Goal: Information Seeking & Learning: Learn about a topic

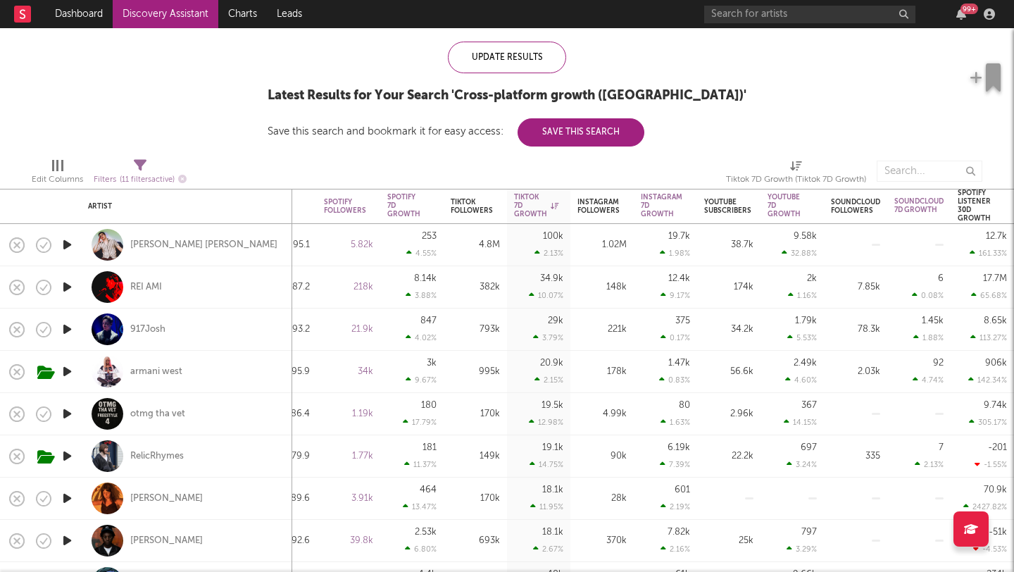
click at [754, 23] on div "99 +" at bounding box center [852, 14] width 296 height 28
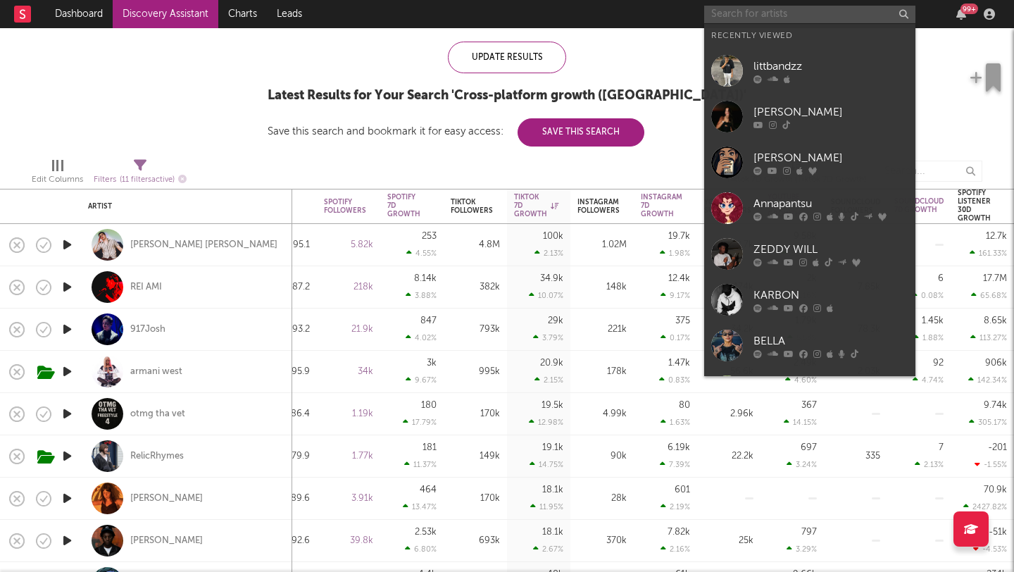
click at [755, 15] on input "text" at bounding box center [809, 15] width 211 height 18
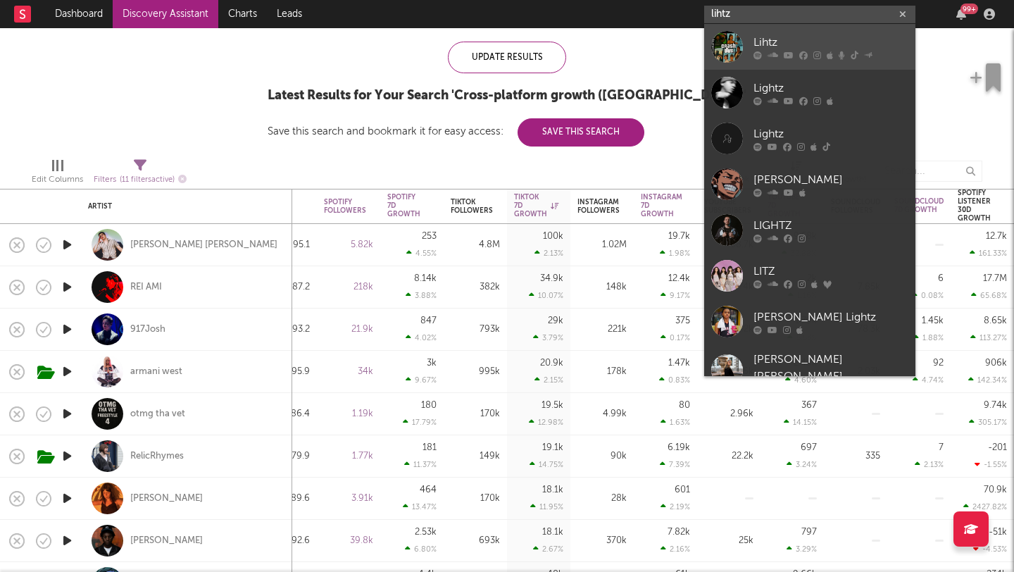
type input "lihtz"
click at [817, 58] on icon at bounding box center [818, 55] width 8 height 8
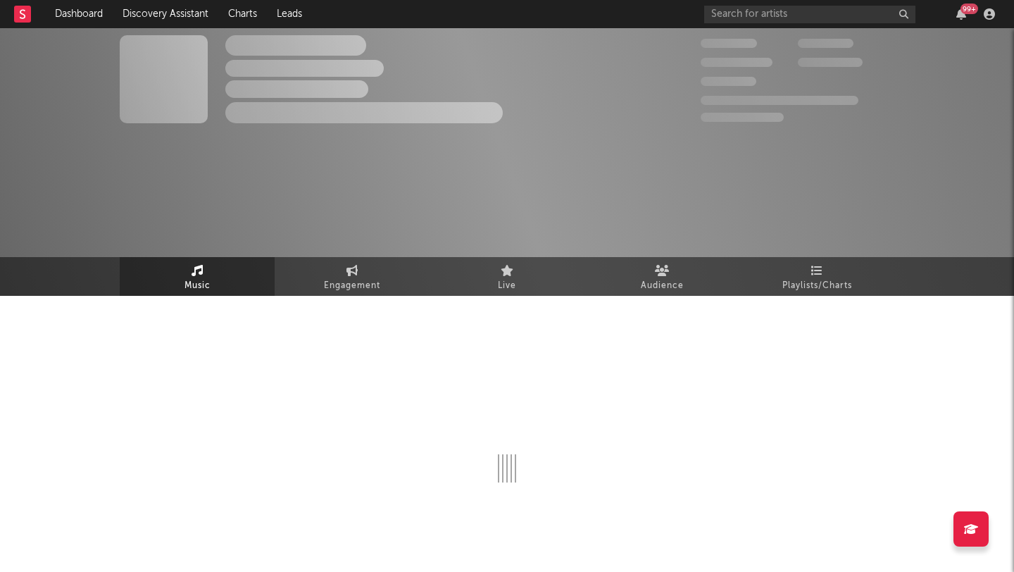
select select "6m"
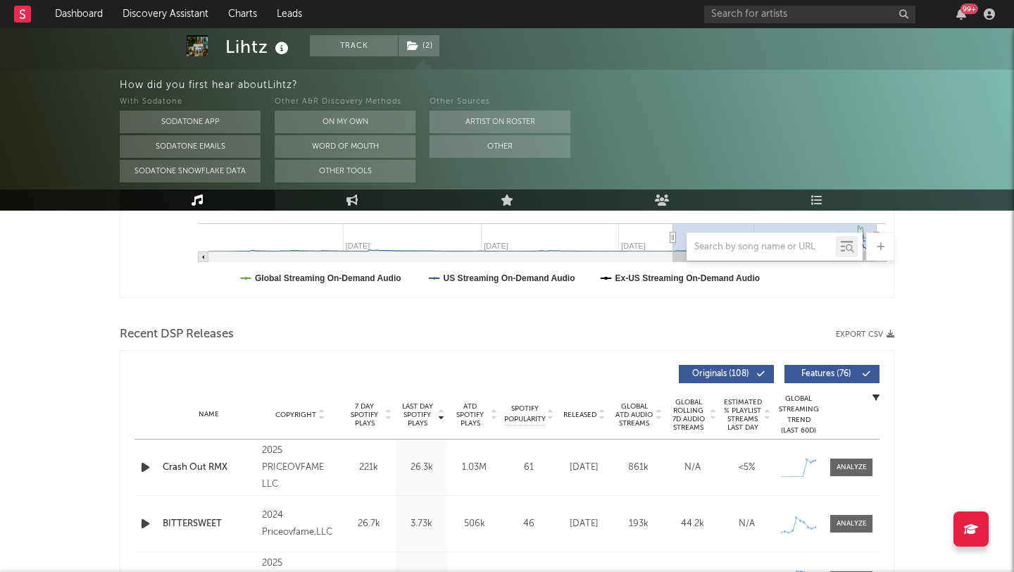
scroll to position [457, 0]
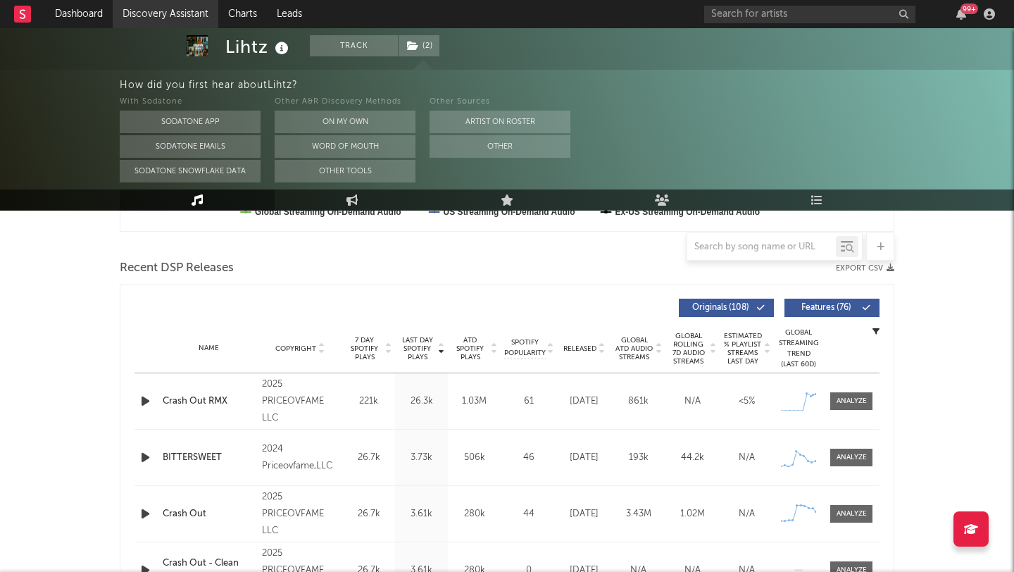
click at [173, 8] on link "Discovery Assistant" at bounding box center [166, 14] width 106 height 28
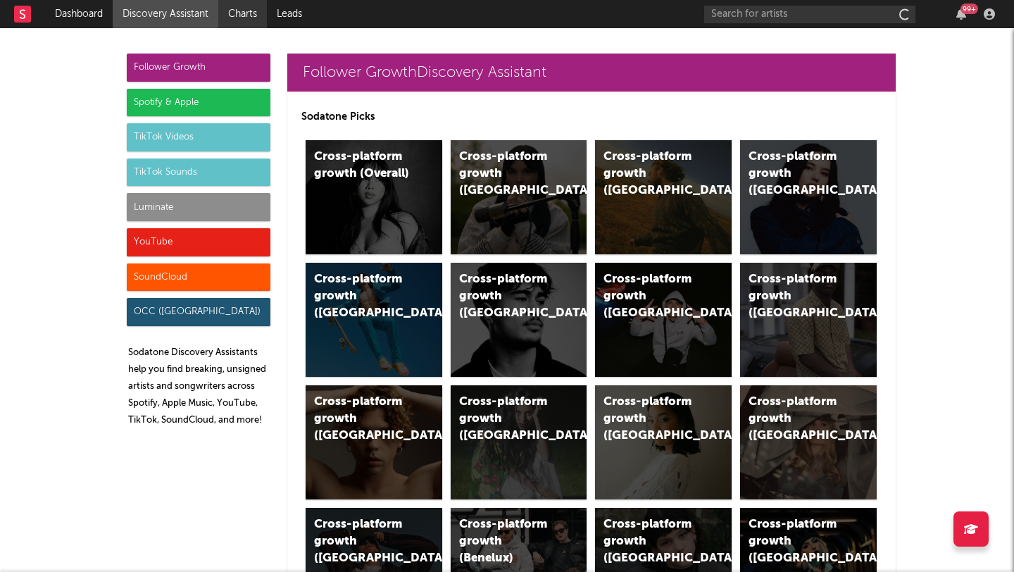
click at [253, 21] on link "Charts" at bounding box center [242, 14] width 49 height 28
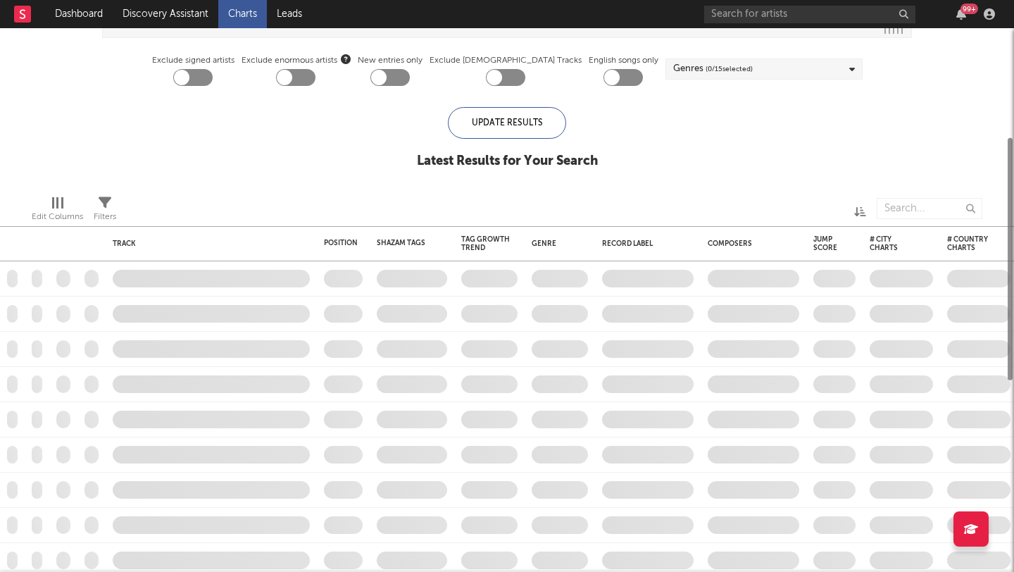
checkbox input "true"
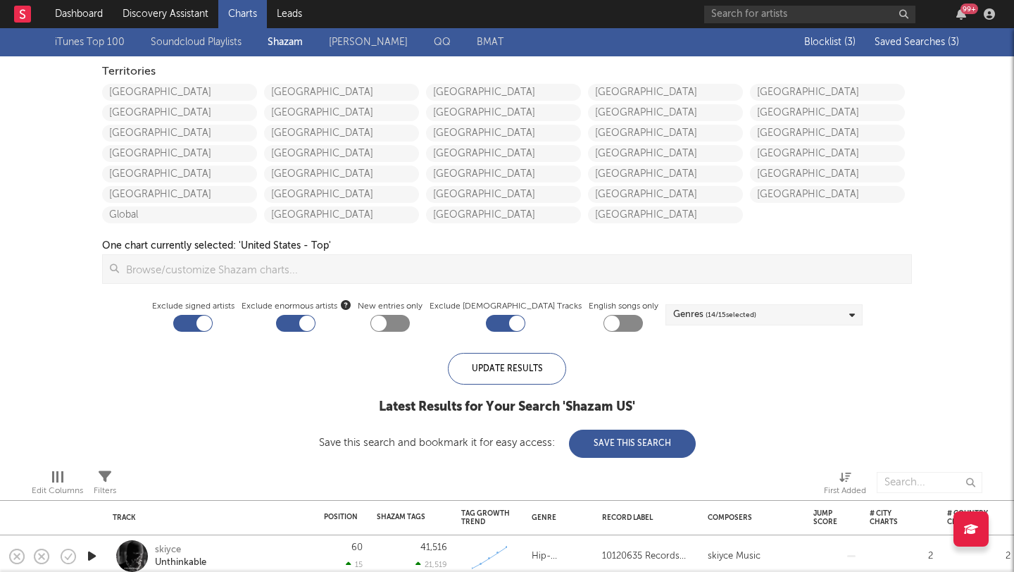
click at [928, 30] on div "Blocklist ( 3 ) Saved Searches ( 3 )" at bounding box center [871, 42] width 176 height 28
click at [921, 48] on div "Blocklist ( 3 ) Saved Searches ( 3 )" at bounding box center [871, 42] width 176 height 28
click at [919, 40] on span "Saved Searches ( 3 )" at bounding box center [917, 42] width 85 height 10
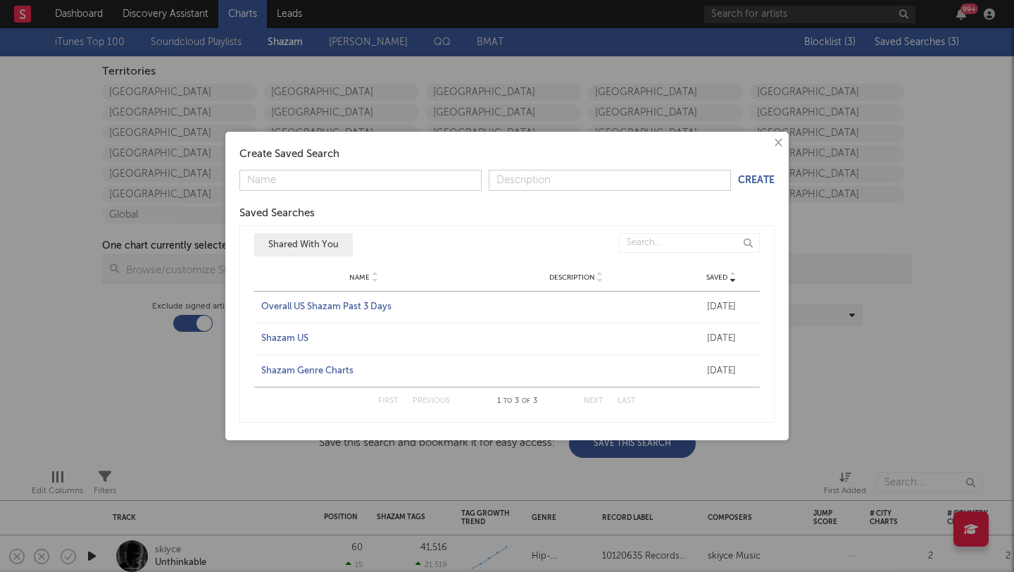
click at [281, 335] on div "Shazam US" at bounding box center [364, 339] width 206 height 14
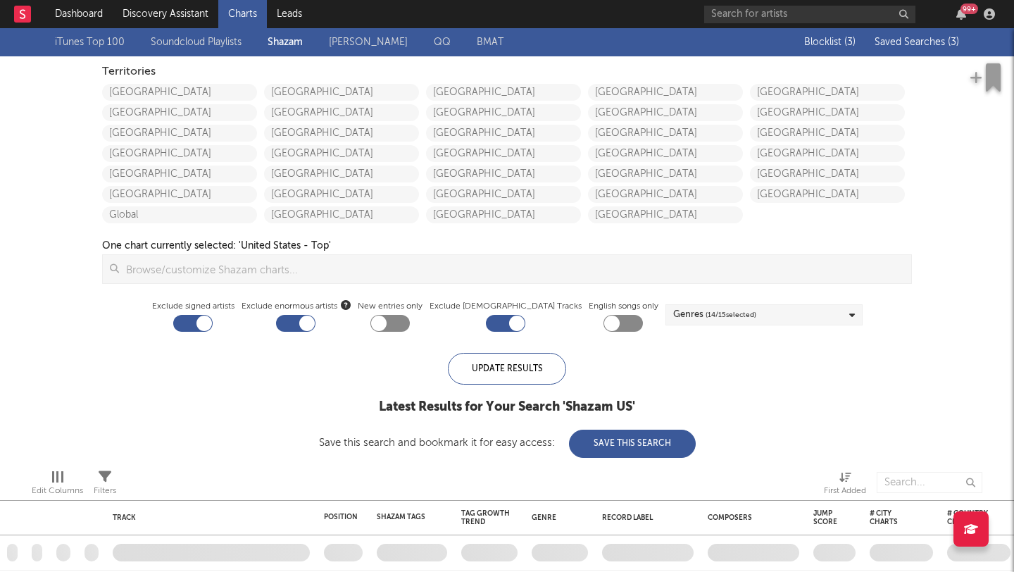
checkbox input "false"
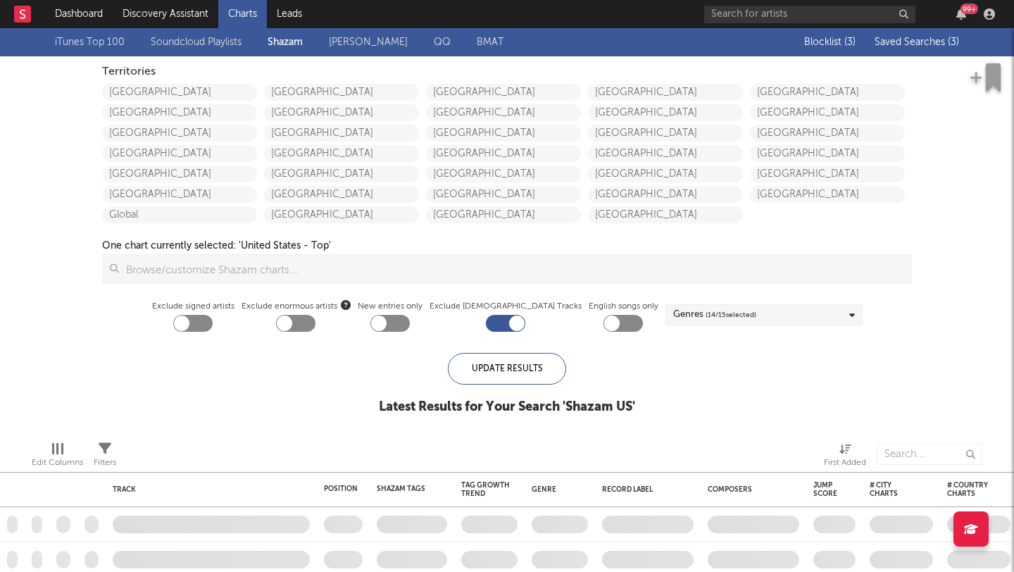
click at [213, 324] on div at bounding box center [192, 323] width 39 height 17
checkbox input "true"
click at [292, 324] on div at bounding box center [284, 323] width 15 height 15
checkbox input "true"
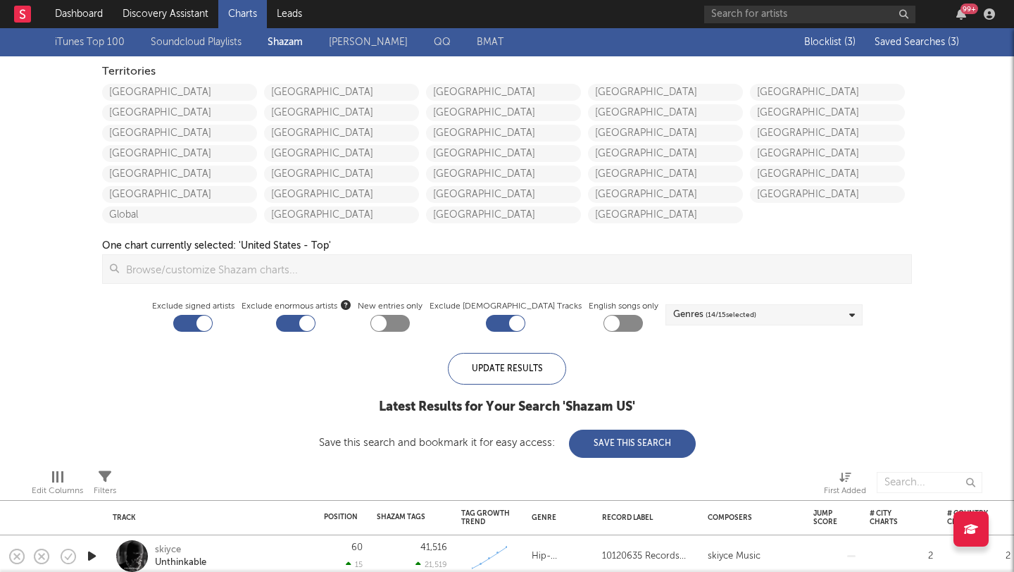
click at [933, 43] on span "Saved Searches ( 3 )" at bounding box center [917, 42] width 85 height 10
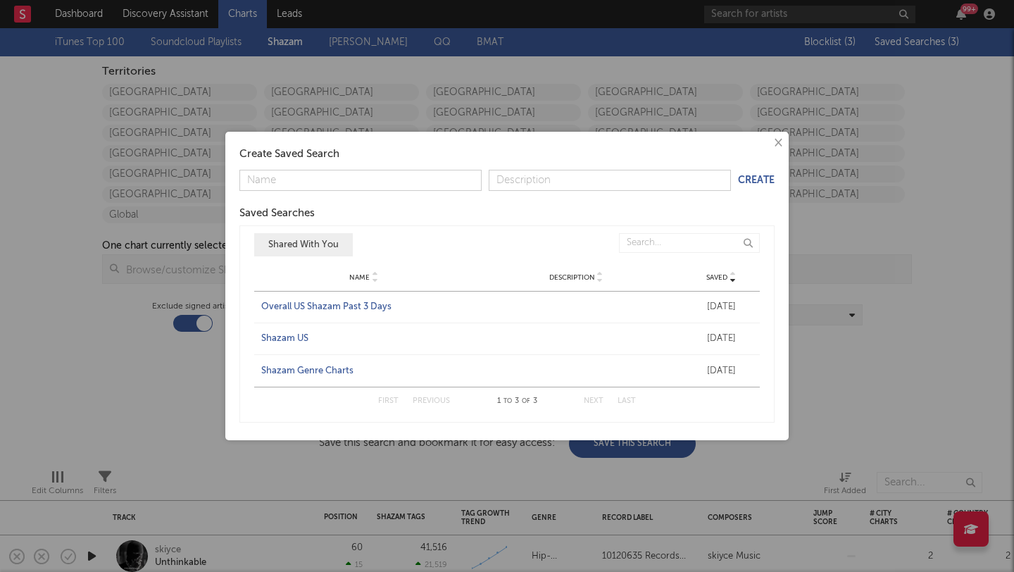
click at [307, 373] on div "Shazam Genre Charts" at bounding box center [364, 371] width 206 height 14
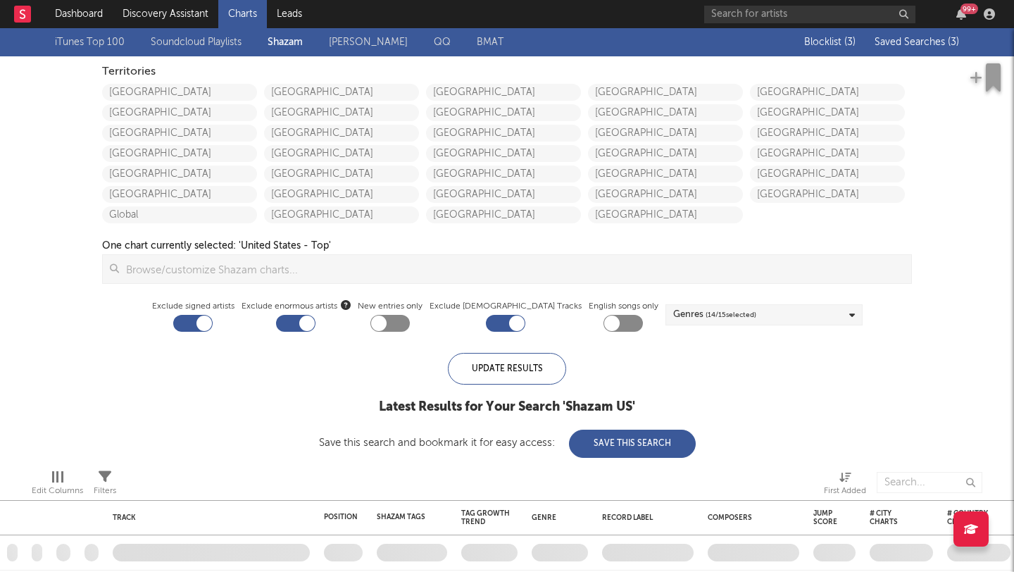
checkbox input "false"
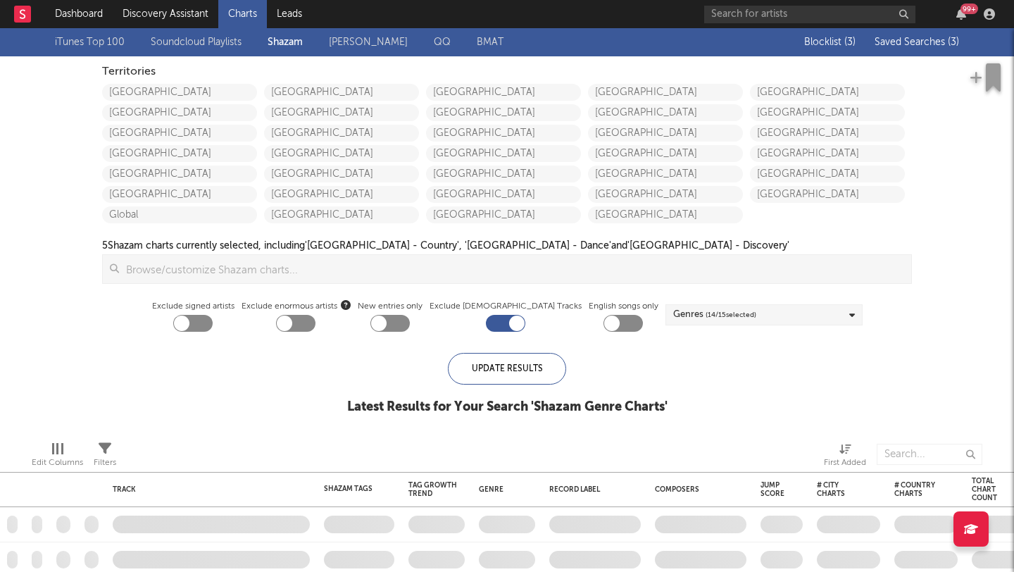
click at [220, 340] on div "iTunes Top 100 Soundcloud Playlists [PERSON_NAME] QQ BMAT Blocklist ( 3 ) Saved…" at bounding box center [507, 229] width 1014 height 402
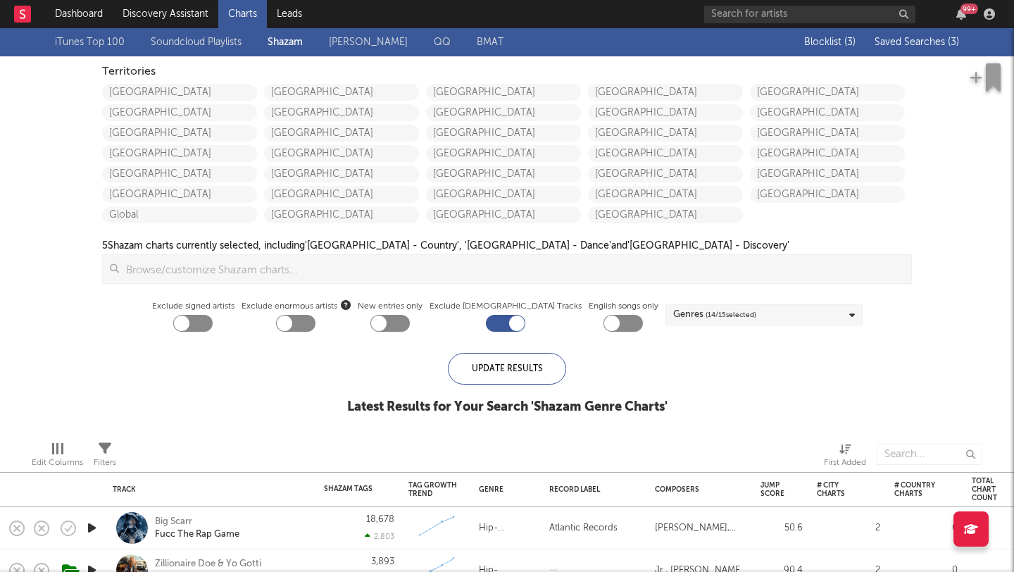
click at [213, 326] on div at bounding box center [192, 323] width 39 height 17
checkbox input "true"
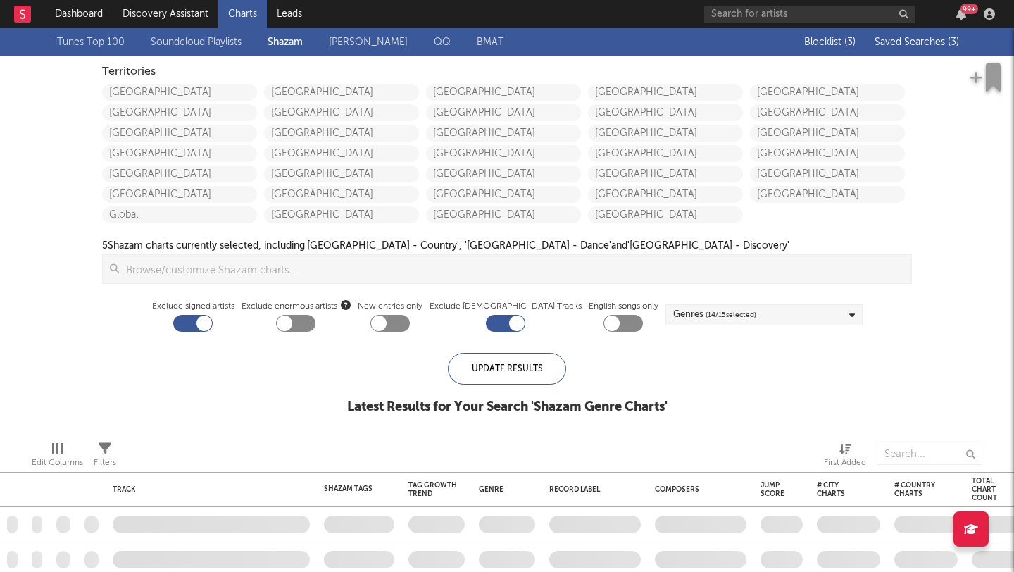
click at [315, 326] on div at bounding box center [295, 323] width 39 height 17
checkbox input "true"
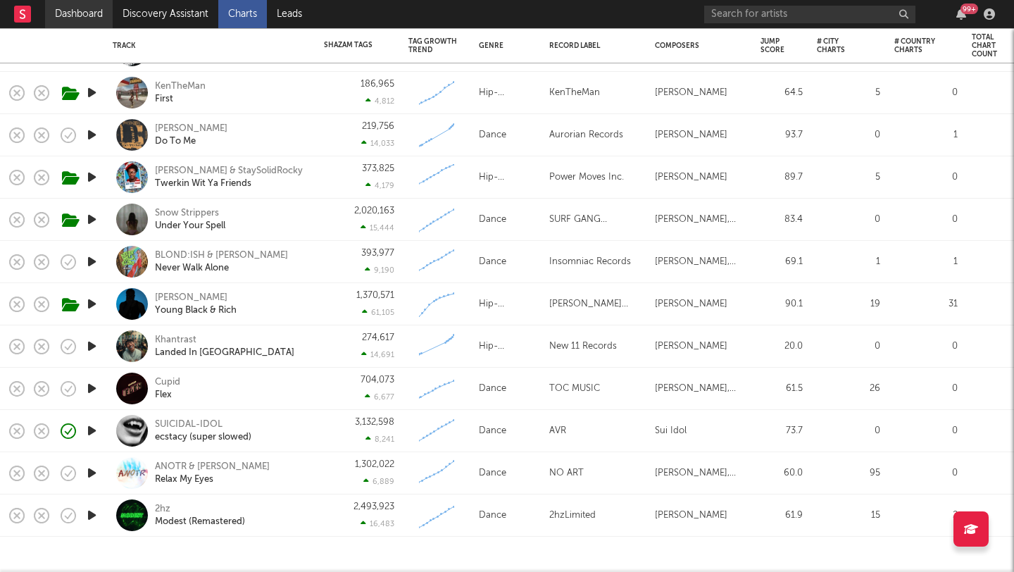
click at [84, 22] on link "Dashboard" at bounding box center [79, 14] width 68 height 28
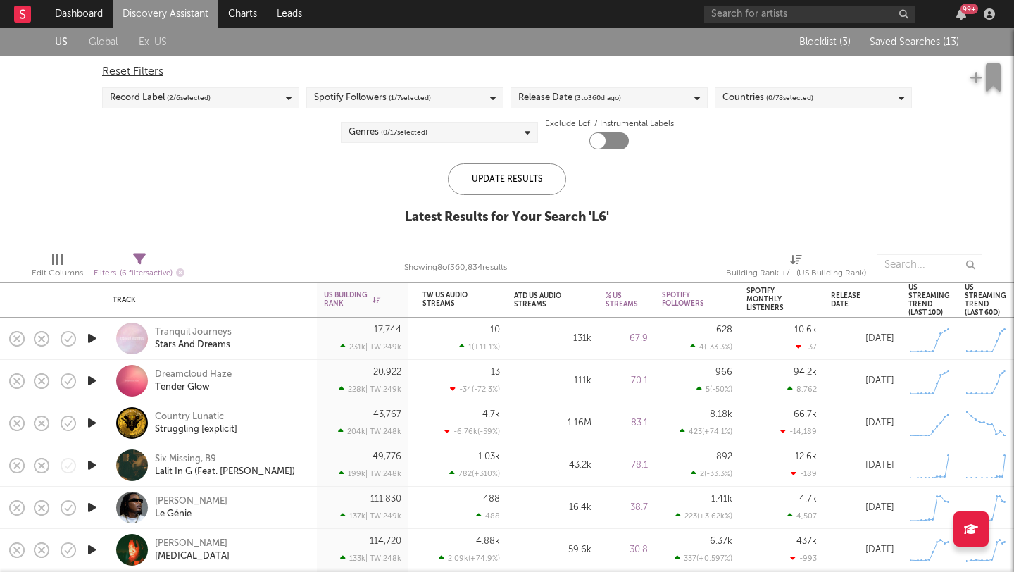
click at [903, 40] on span "Saved Searches ( 13 )" at bounding box center [914, 42] width 89 height 10
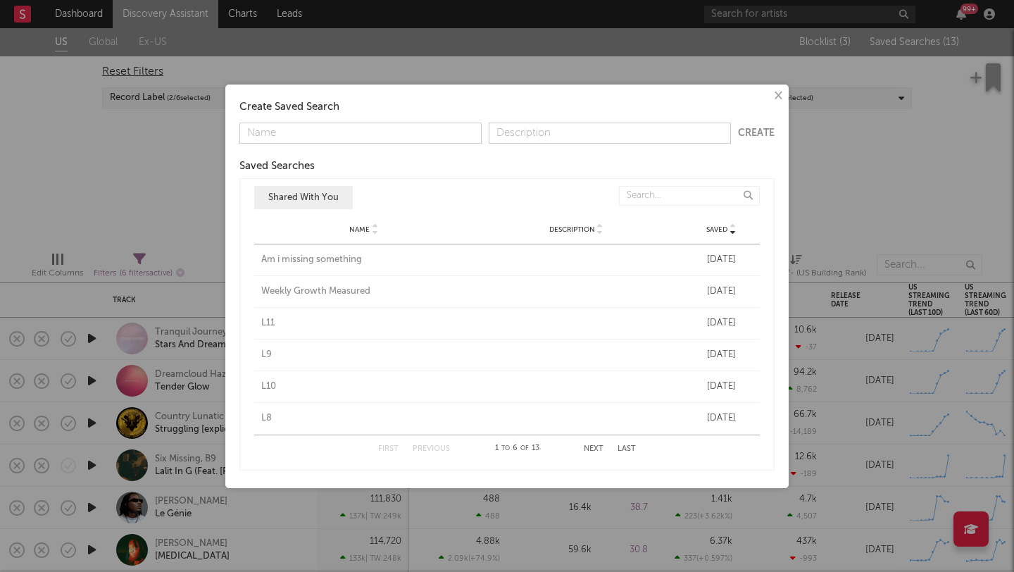
click at [587, 446] on button "Next" at bounding box center [594, 449] width 20 height 8
click at [236, 375] on div "Create Saved Search Create Saved Searches Saved Name Description Saved Shared W…" at bounding box center [506, 287] width 549 height 390
click at [266, 323] on div "L5" at bounding box center [364, 323] width 206 height 14
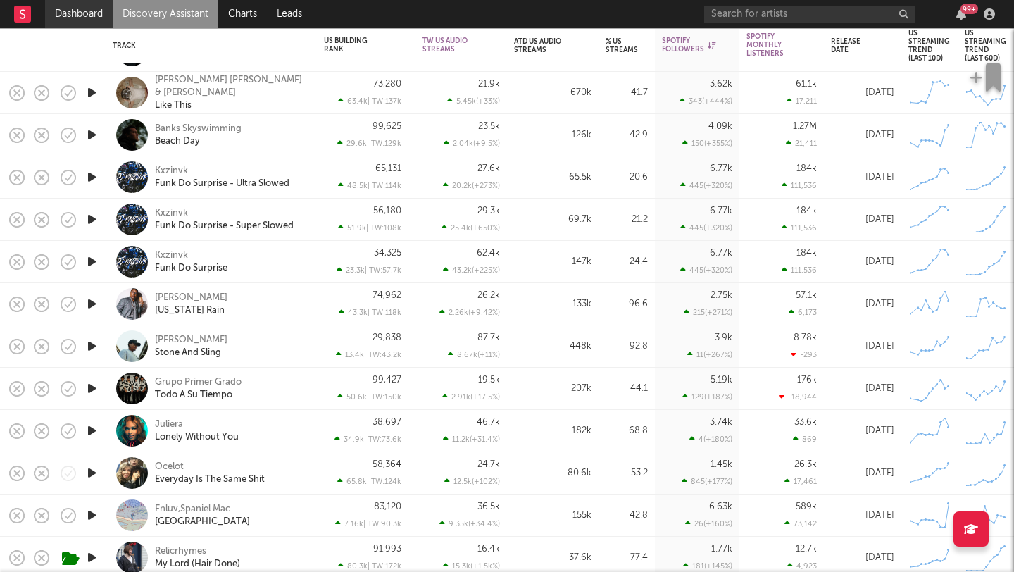
click at [97, 17] on link "Dashboard" at bounding box center [79, 14] width 68 height 28
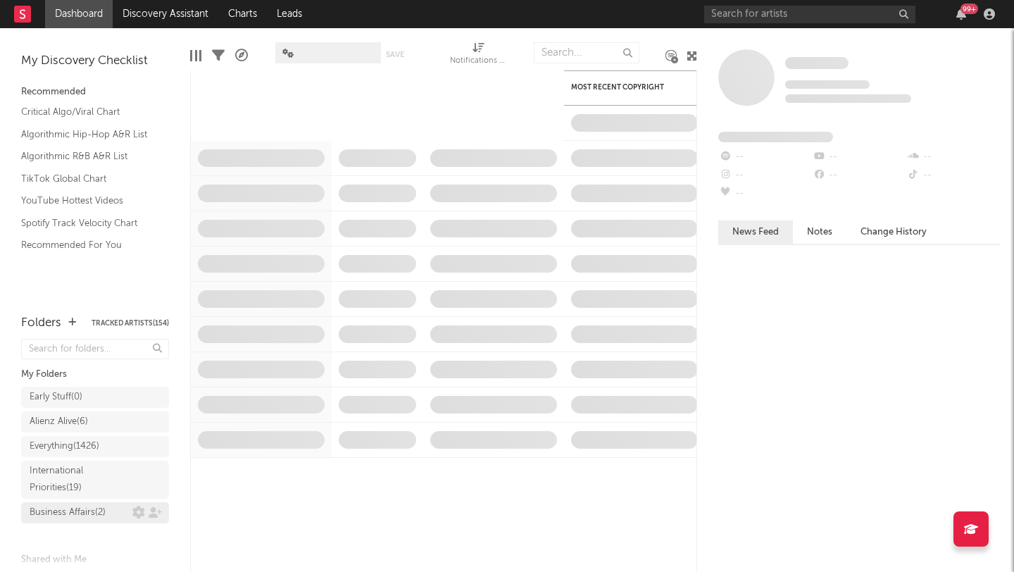
click at [101, 506] on div "Business Affairs ( 2 )" at bounding box center [68, 512] width 76 height 17
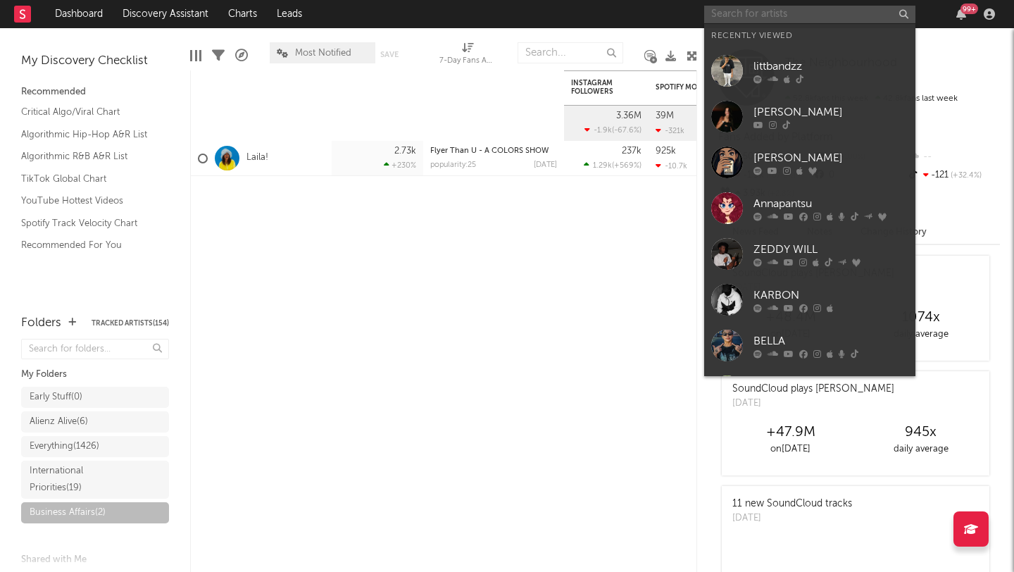
click at [773, 8] on input "text" at bounding box center [809, 15] width 211 height 18
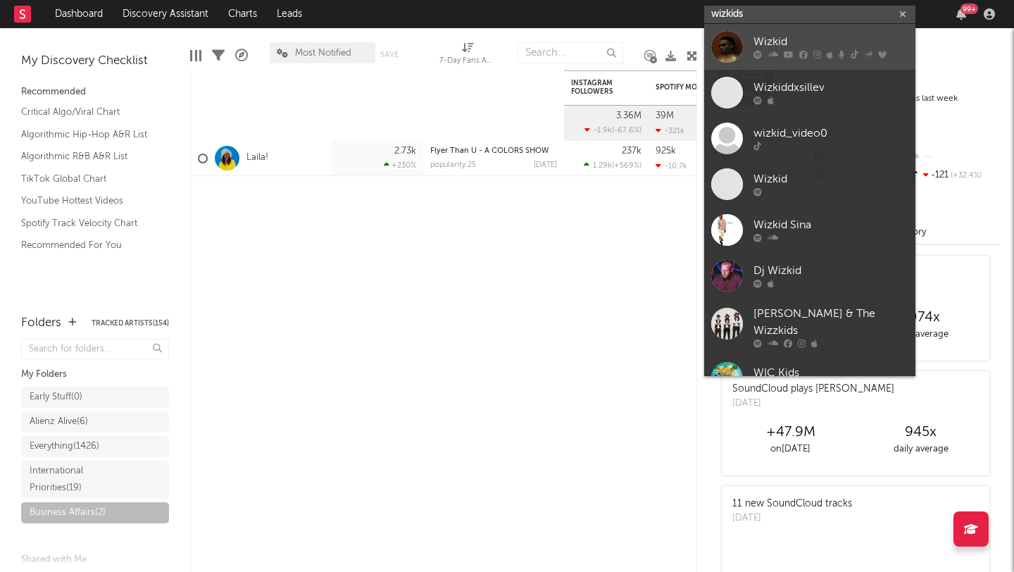
type input "wizkids"
click at [811, 38] on div "Wizkid" at bounding box center [831, 42] width 155 height 17
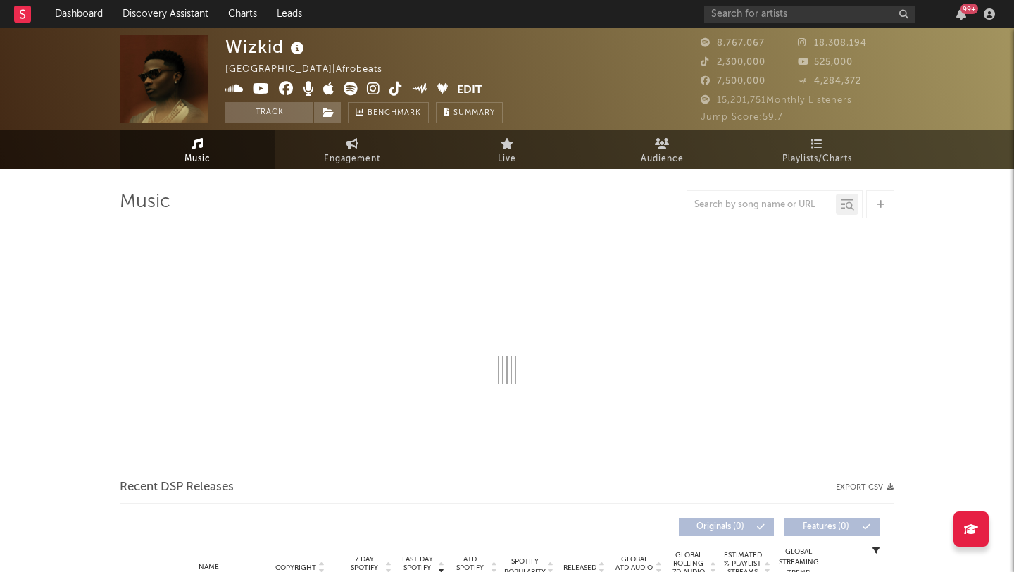
select select "6m"
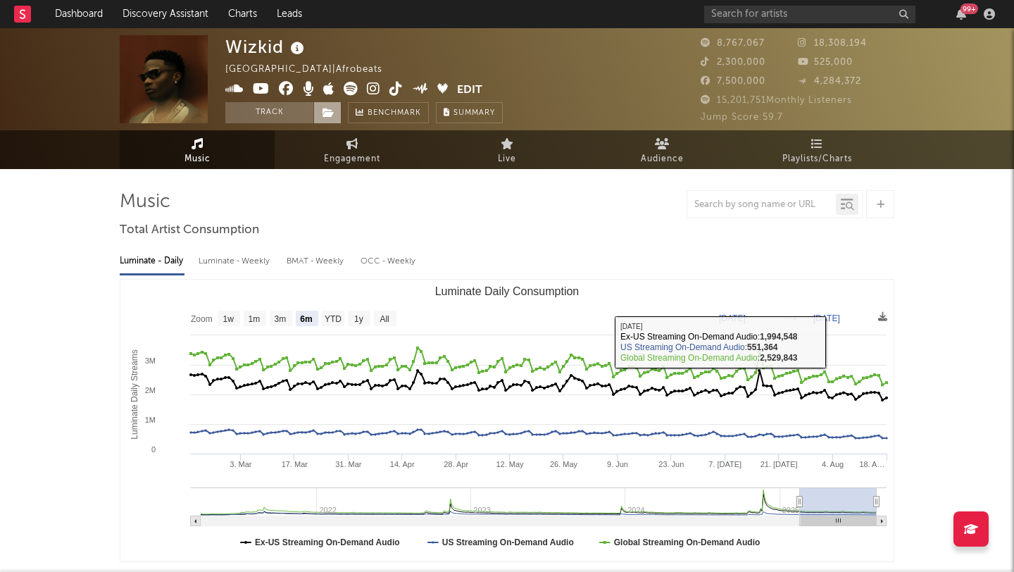
click at [337, 118] on span at bounding box center [327, 112] width 28 height 21
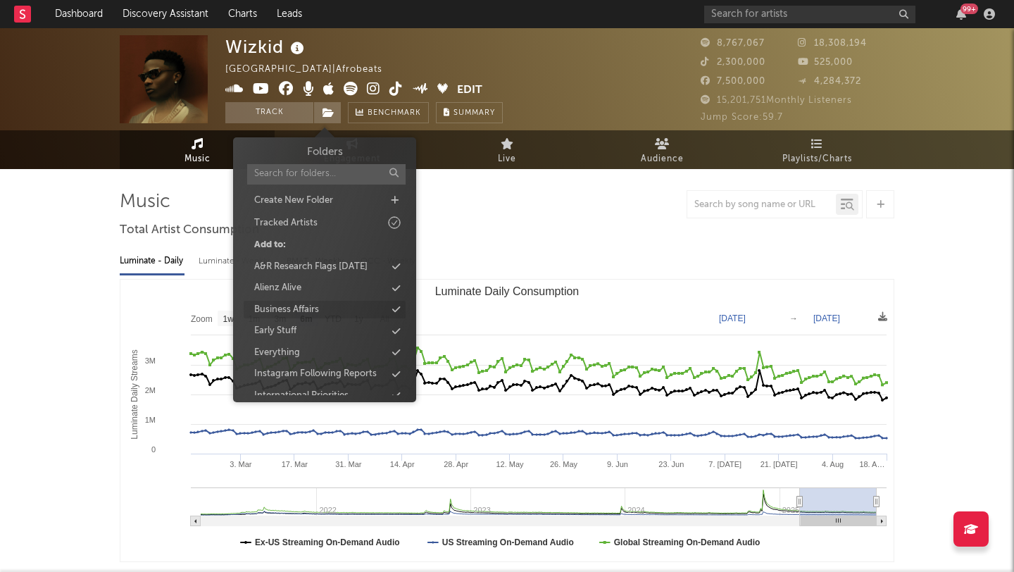
click at [309, 309] on div "Business Affairs" at bounding box center [286, 310] width 65 height 14
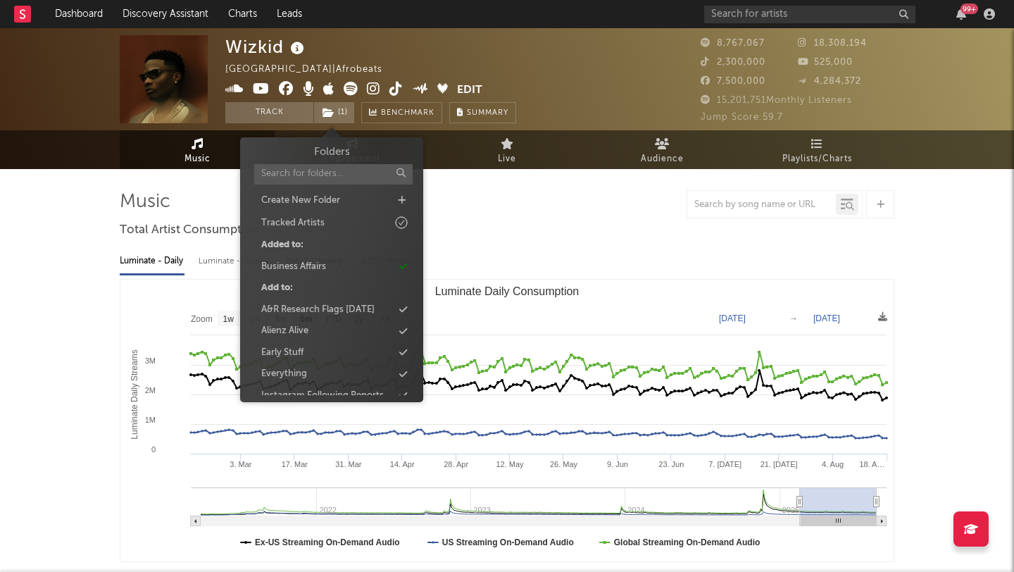
click at [575, 242] on div "Luminate - Daily Luminate - Weekly BMAT - Weekly OCC - Weekly Zoom 1w 1m 3m 6m …" at bounding box center [507, 403] width 775 height 323
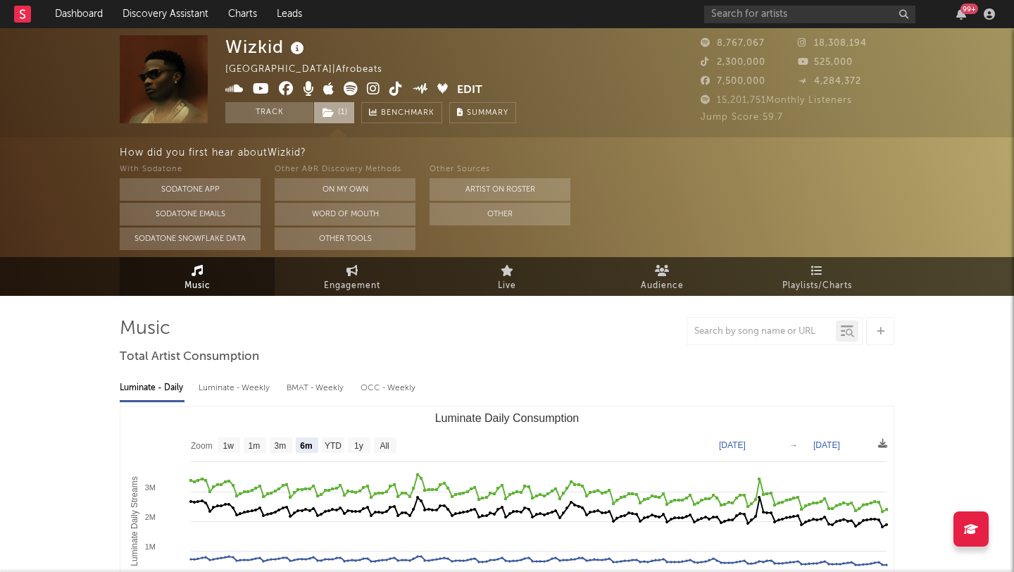
click at [343, 114] on span "( 1 )" at bounding box center [334, 112] width 42 height 21
click at [622, 199] on div "With Sodatone Sodatone App Sodatone Emails Sodatone Snowflake Data Other A&R Di…" at bounding box center [567, 205] width 895 height 89
click at [98, 16] on link "Dashboard" at bounding box center [79, 14] width 68 height 28
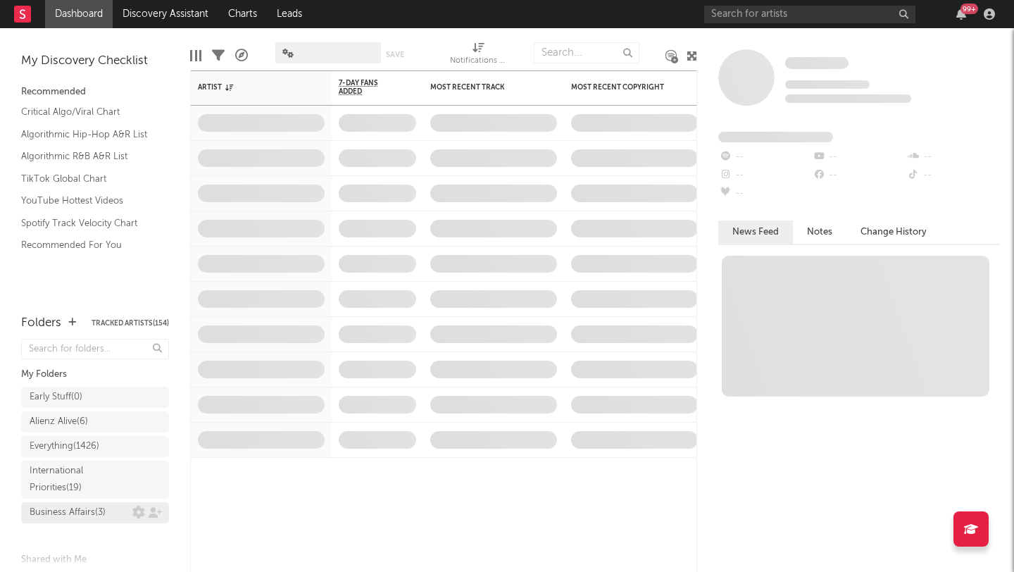
click at [107, 518] on div "Business Affairs ( 3 )" at bounding box center [81, 512] width 103 height 17
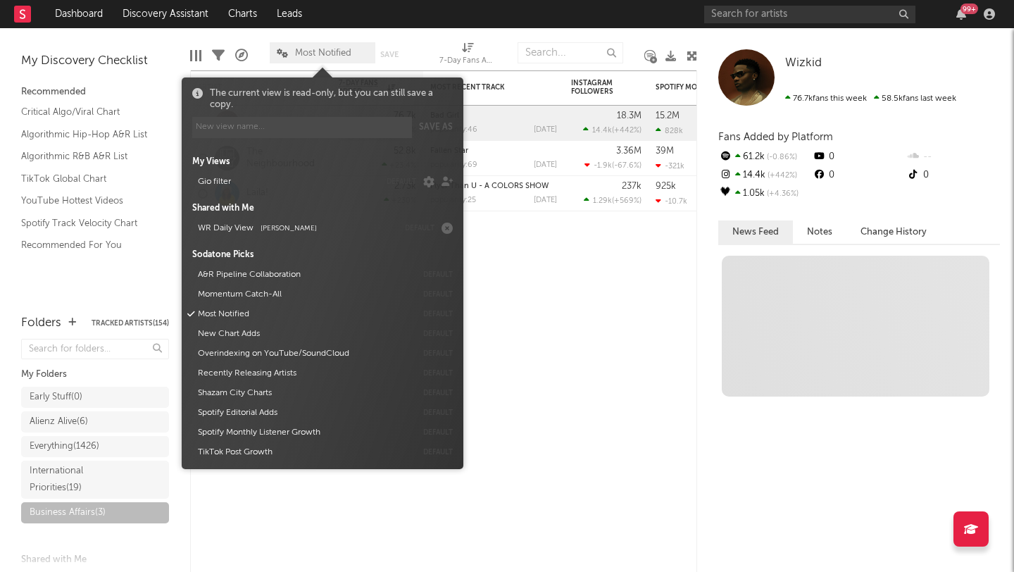
click at [330, 58] on span "Most Notified" at bounding box center [323, 52] width 106 height 21
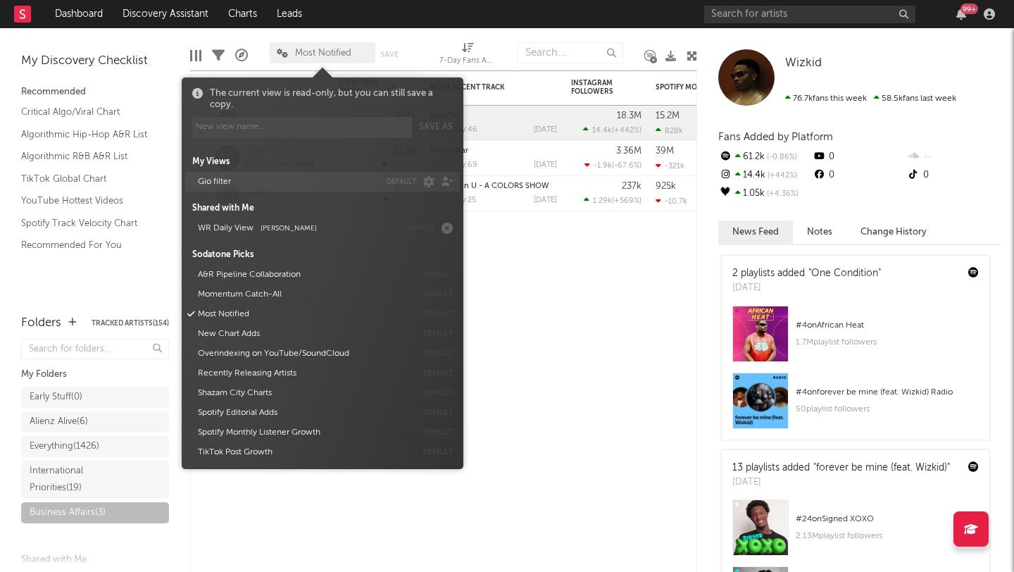
click at [256, 178] on button "Gio filter" at bounding box center [286, 182] width 187 height 20
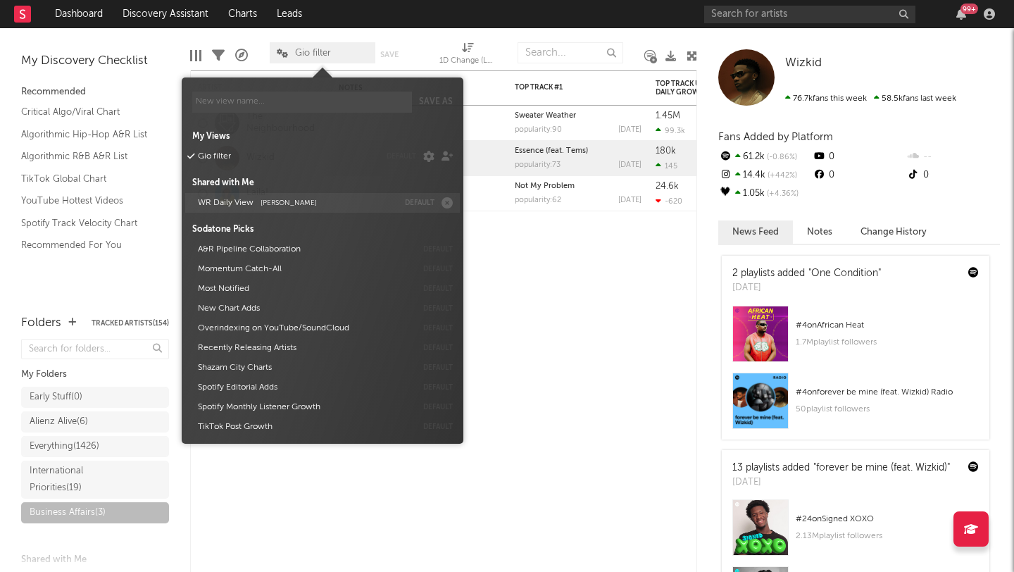
click at [326, 200] on button "WR Daily View Sean Stevens" at bounding box center [295, 203] width 205 height 20
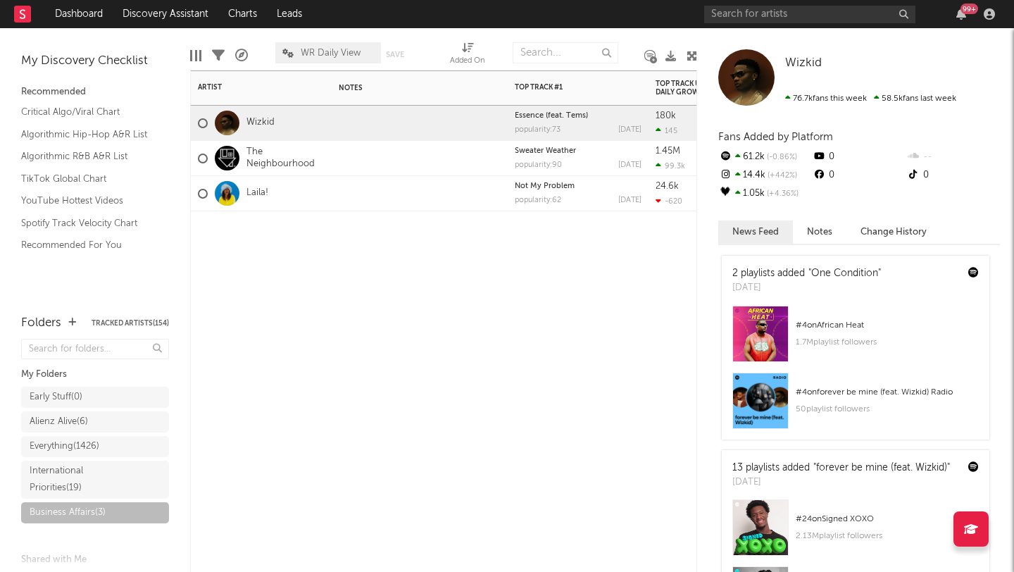
click at [646, 297] on div "Artist Notifications Notes Top Track #1 Popularity Released Top Track US Audio …" at bounding box center [443, 321] width 507 height 502
